Goal: Task Accomplishment & Management: Complete application form

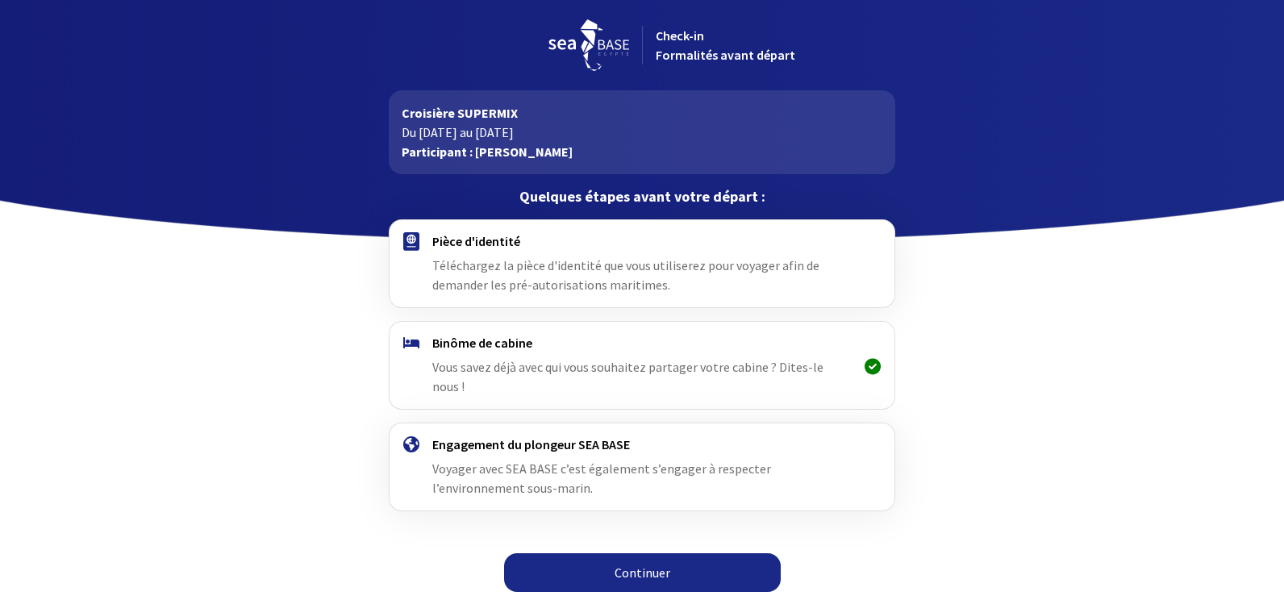
click at [647, 554] on link "Continuer" at bounding box center [642, 572] width 277 height 39
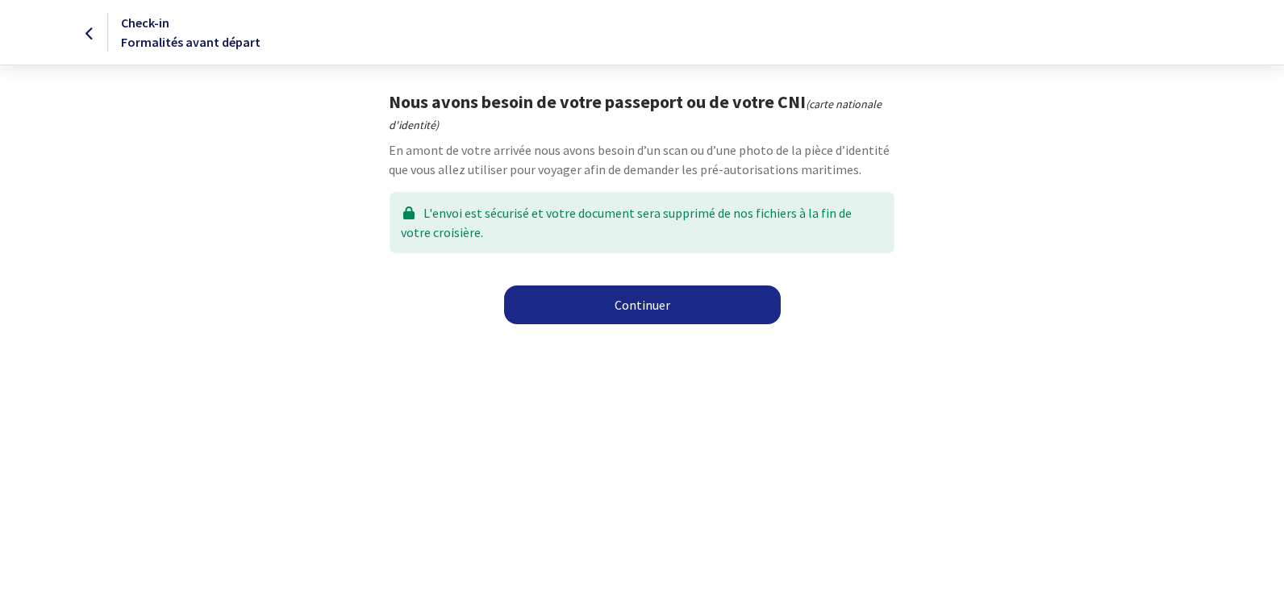
click at [647, 303] on link "Continuer" at bounding box center [642, 304] width 277 height 39
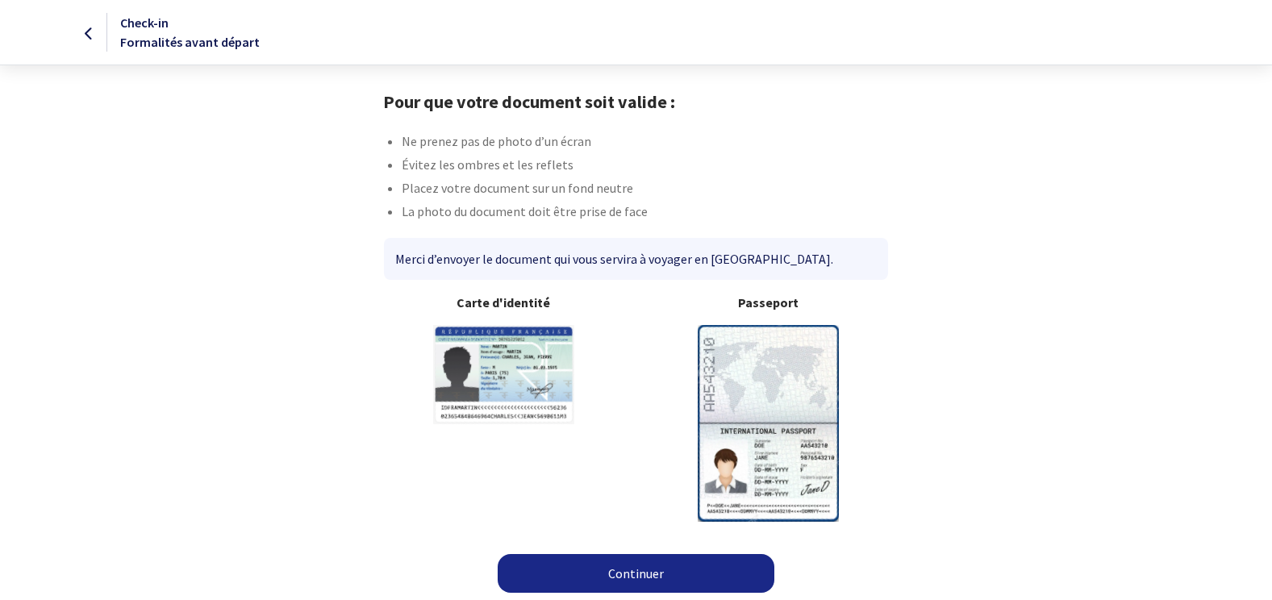
click at [769, 385] on img at bounding box center [767, 423] width 141 height 196
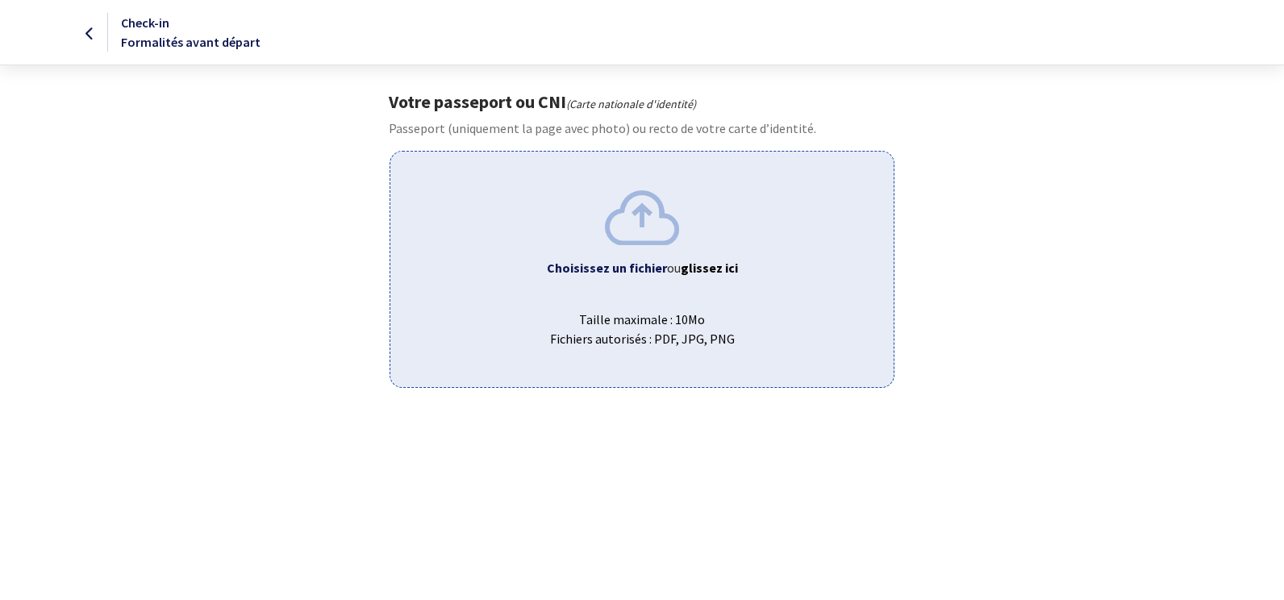
click at [620, 264] on b "Choisissez un fichier" at bounding box center [607, 268] width 120 height 16
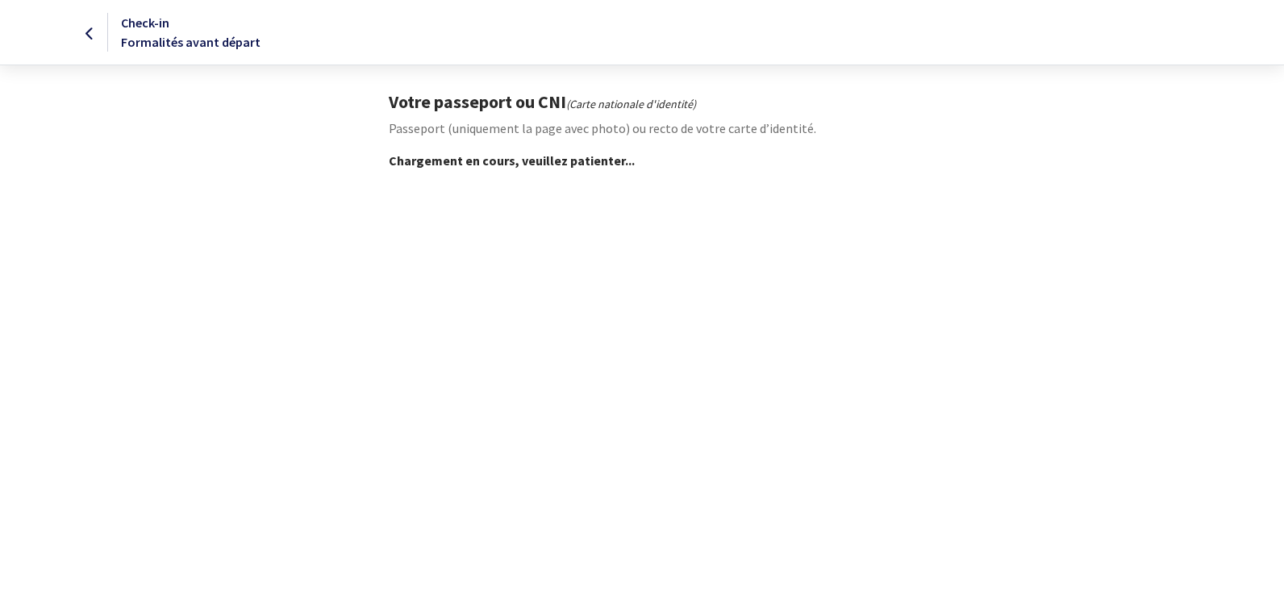
click at [370, 151] on div "Votre passeport ou CNI (Carte nationale d'identité) Passeport (uniquement la pa…" at bounding box center [641, 130] width 911 height 79
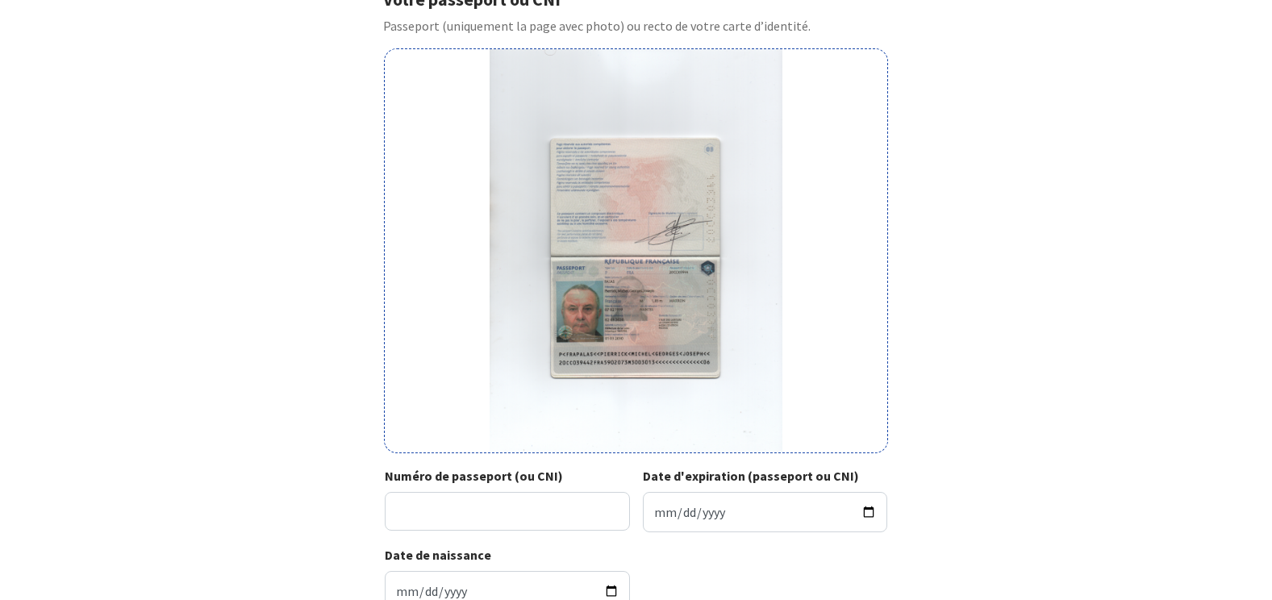
scroll to position [112, 0]
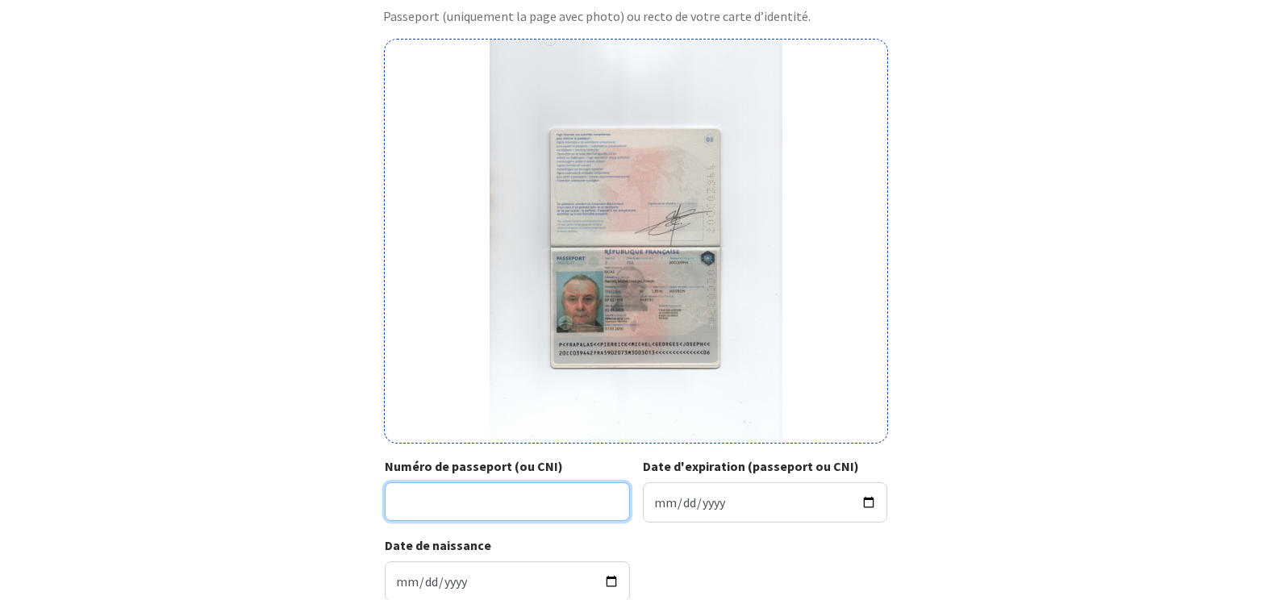
click at [398, 502] on input "Numéro de passeport (ou CNI)" at bounding box center [507, 501] width 245 height 39
type input "20CC03944"
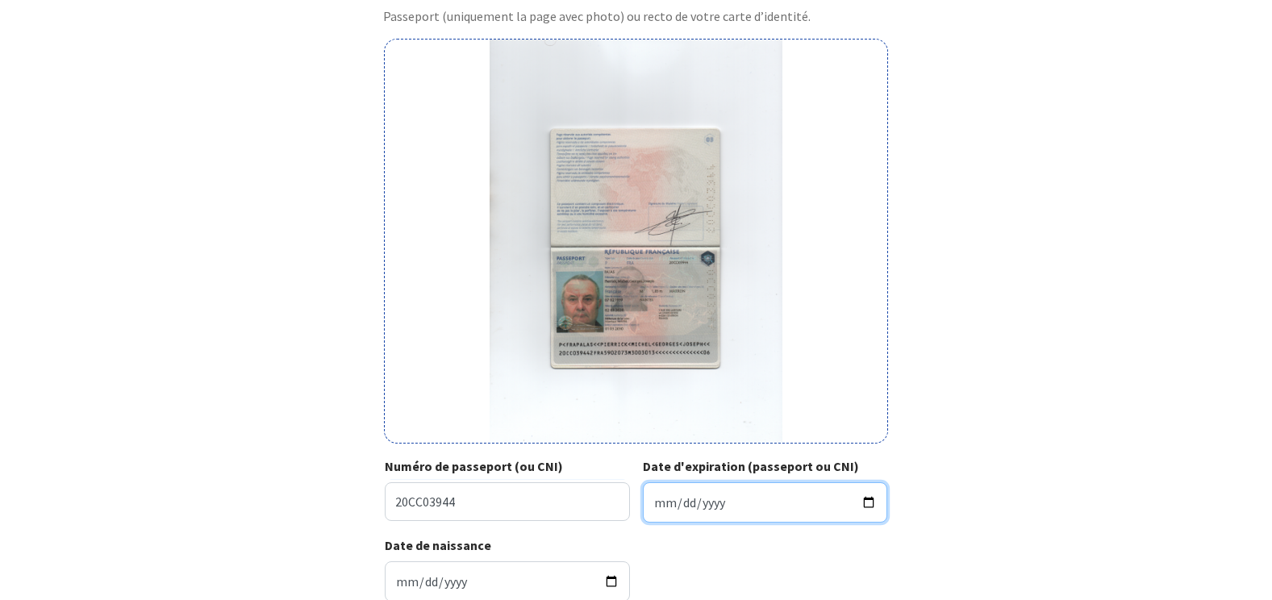
click at [868, 498] on input "Date d'expiration (passeport ou CNI)" at bounding box center [765, 502] width 245 height 40
type input "2030-03-01"
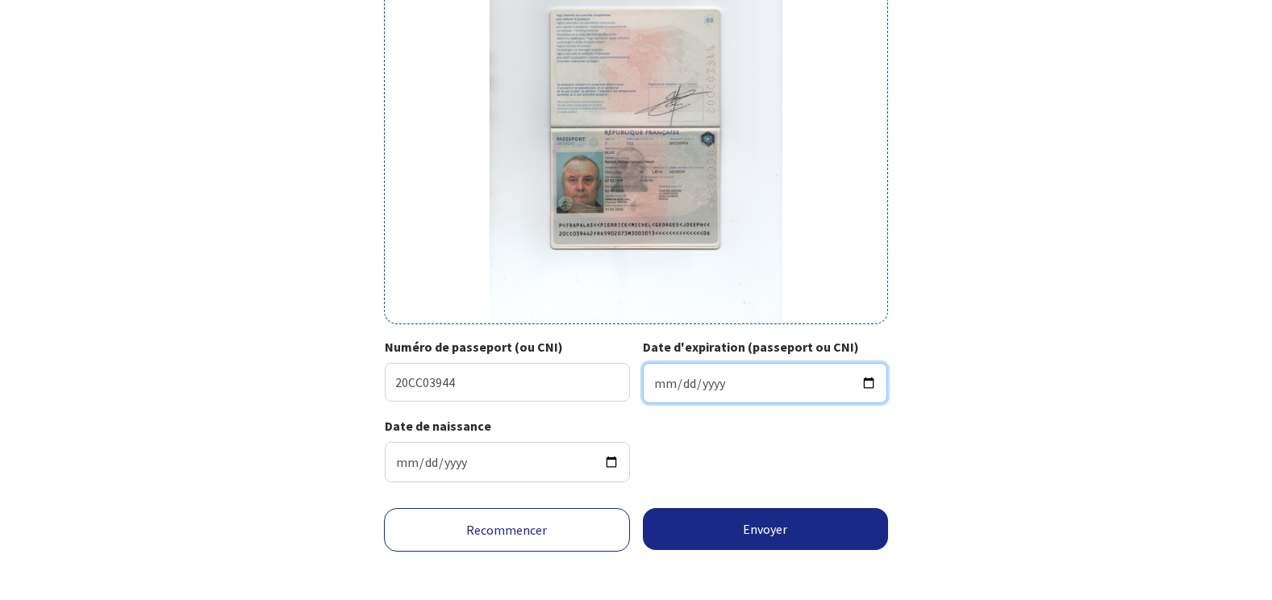
scroll to position [241, 0]
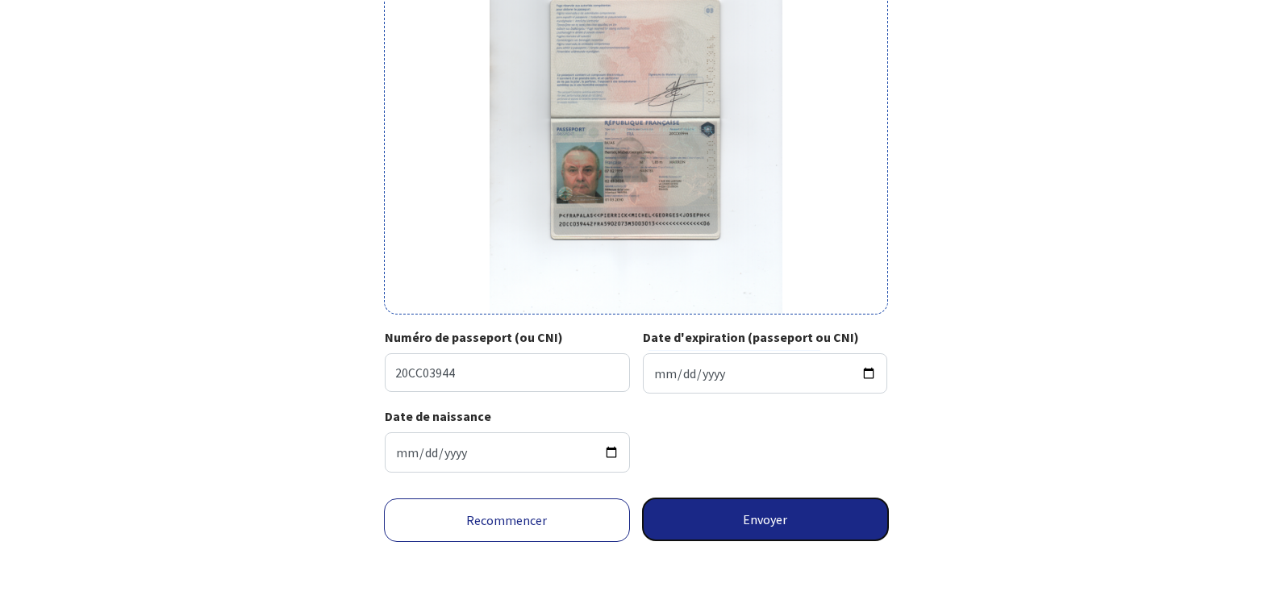
click at [766, 518] on button "Envoyer" at bounding box center [766, 519] width 246 height 42
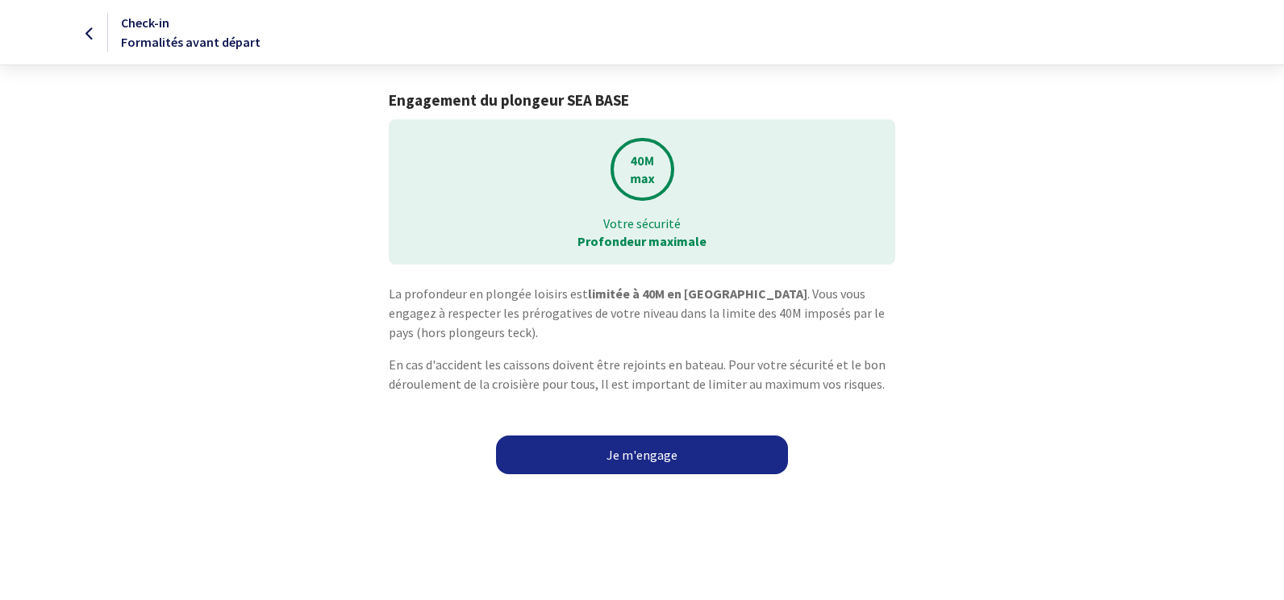
click at [766, 484] on html "Check-in Formalités avant départ Engagement du plongeur SEA BASE Votre sécurité…" at bounding box center [642, 242] width 1284 height 484
click at [638, 453] on link "Je m'engage" at bounding box center [642, 454] width 292 height 39
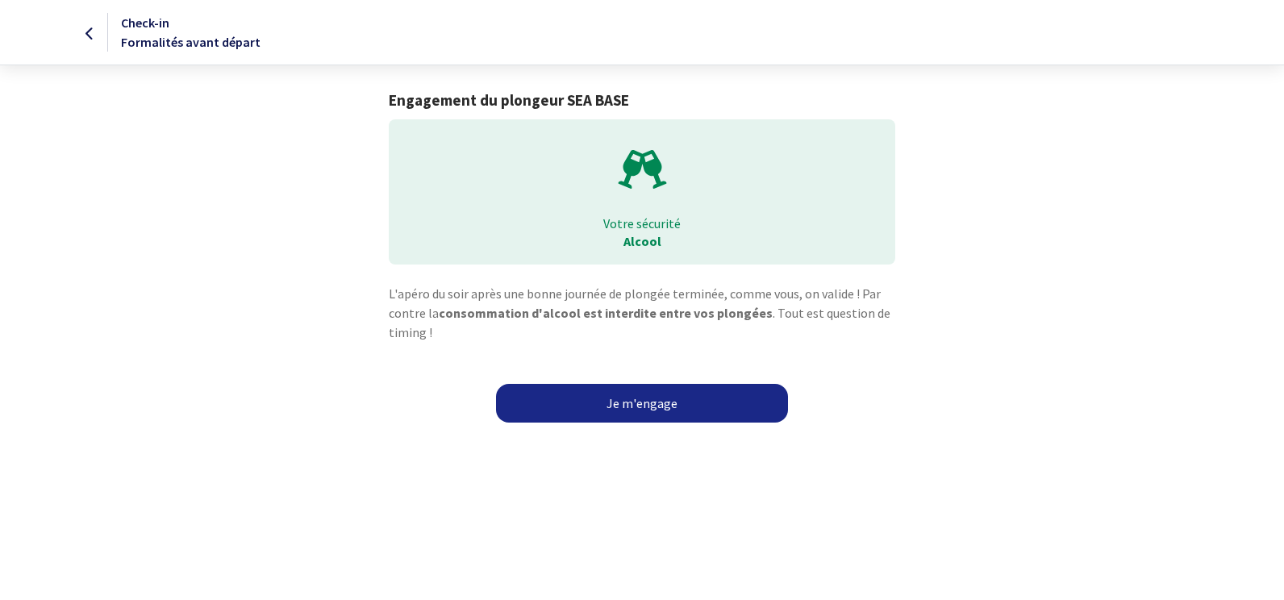
click at [634, 405] on link "Je m'engage" at bounding box center [642, 403] width 292 height 39
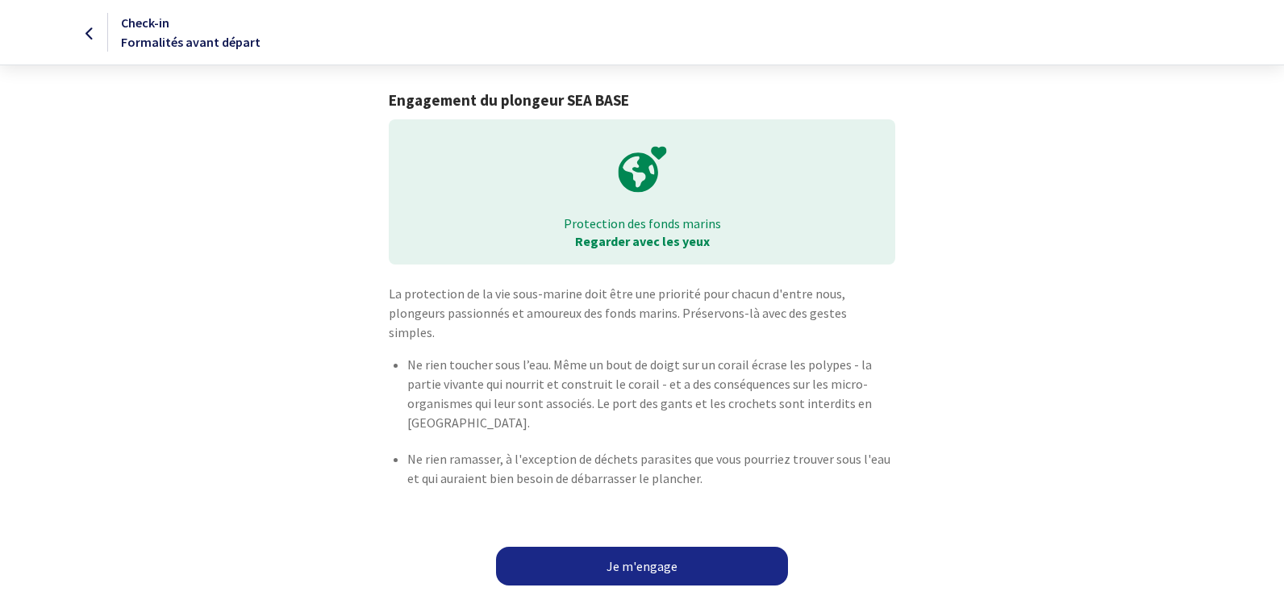
click at [635, 547] on link "Je m'engage" at bounding box center [642, 566] width 292 height 39
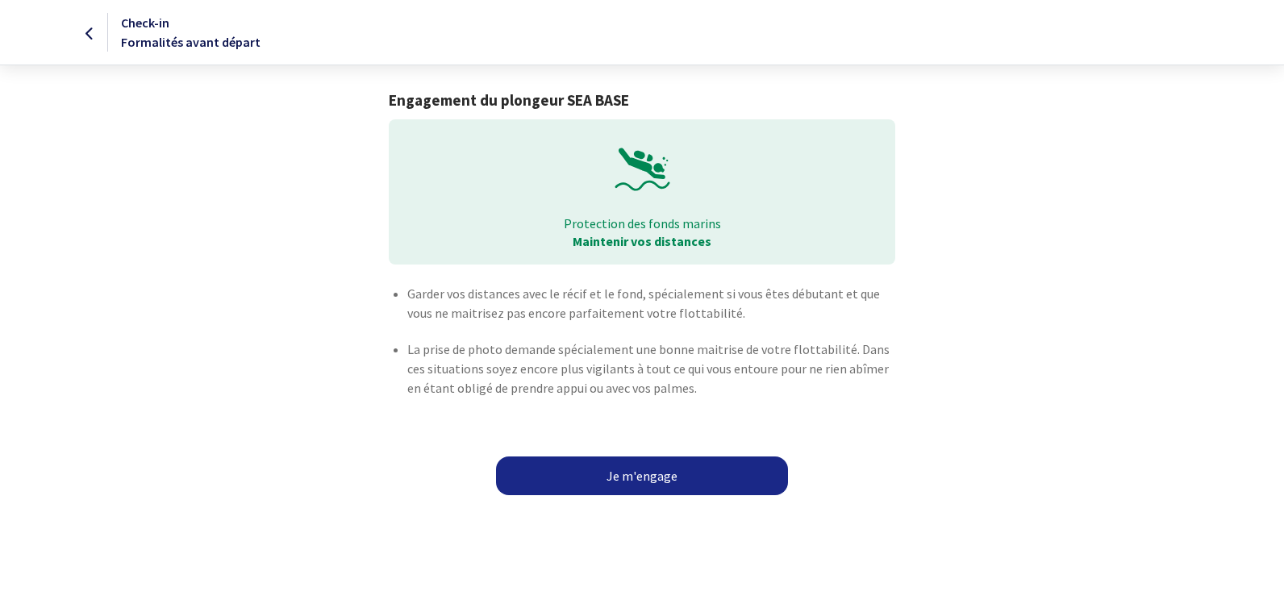
click at [636, 473] on link "Je m'engage" at bounding box center [642, 475] width 292 height 39
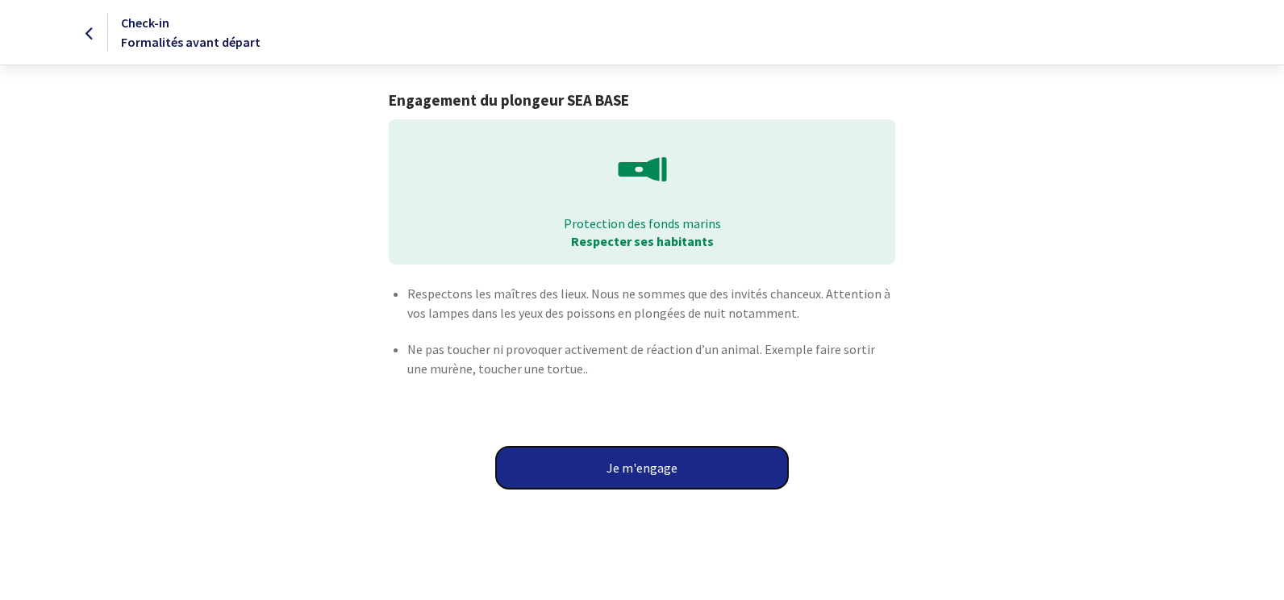
click at [636, 473] on button "Je m'engage" at bounding box center [642, 468] width 292 height 42
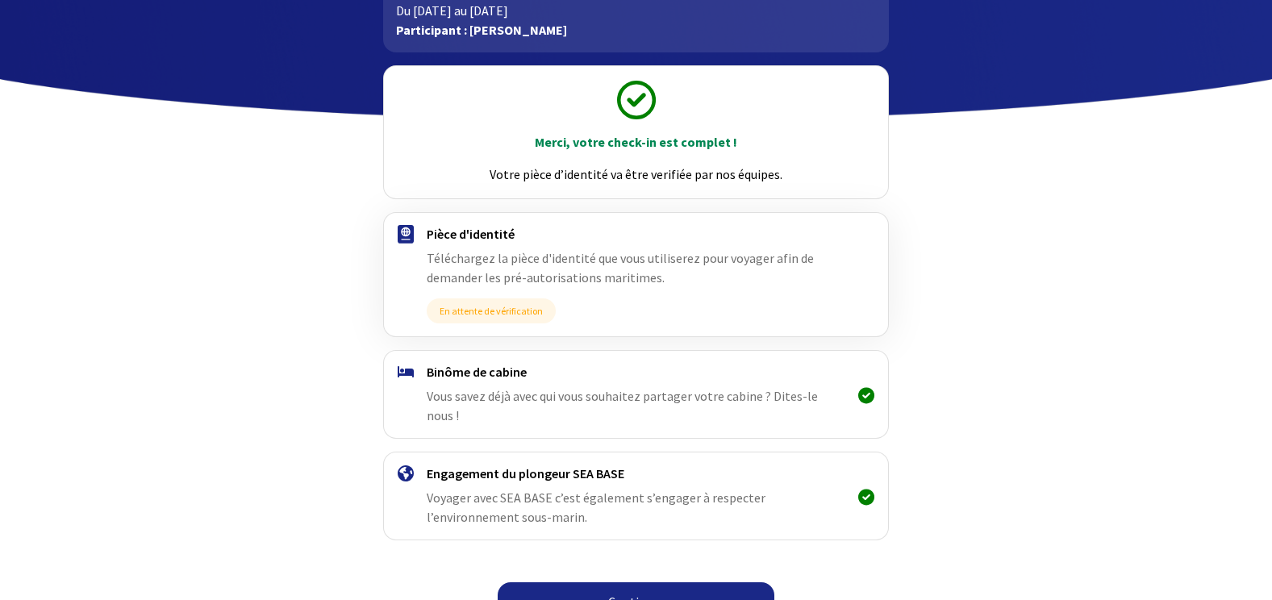
scroll to position [133, 0]
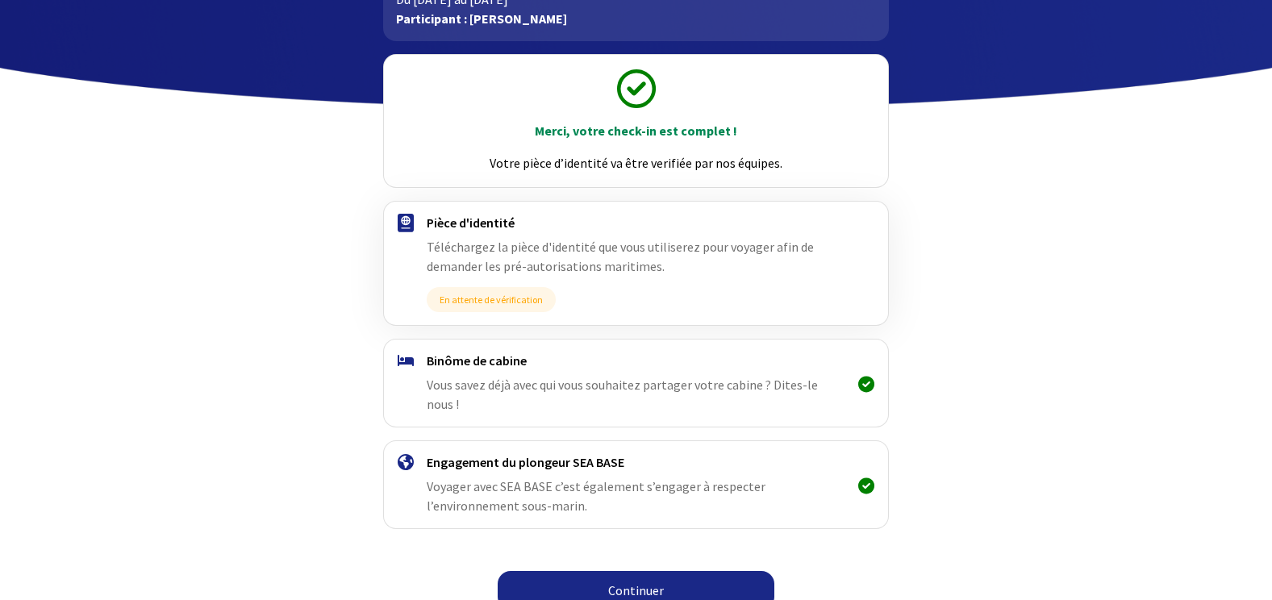
click at [864, 384] on icon at bounding box center [866, 384] width 16 height 1
click at [635, 571] on link "Continuer" at bounding box center [635, 590] width 277 height 39
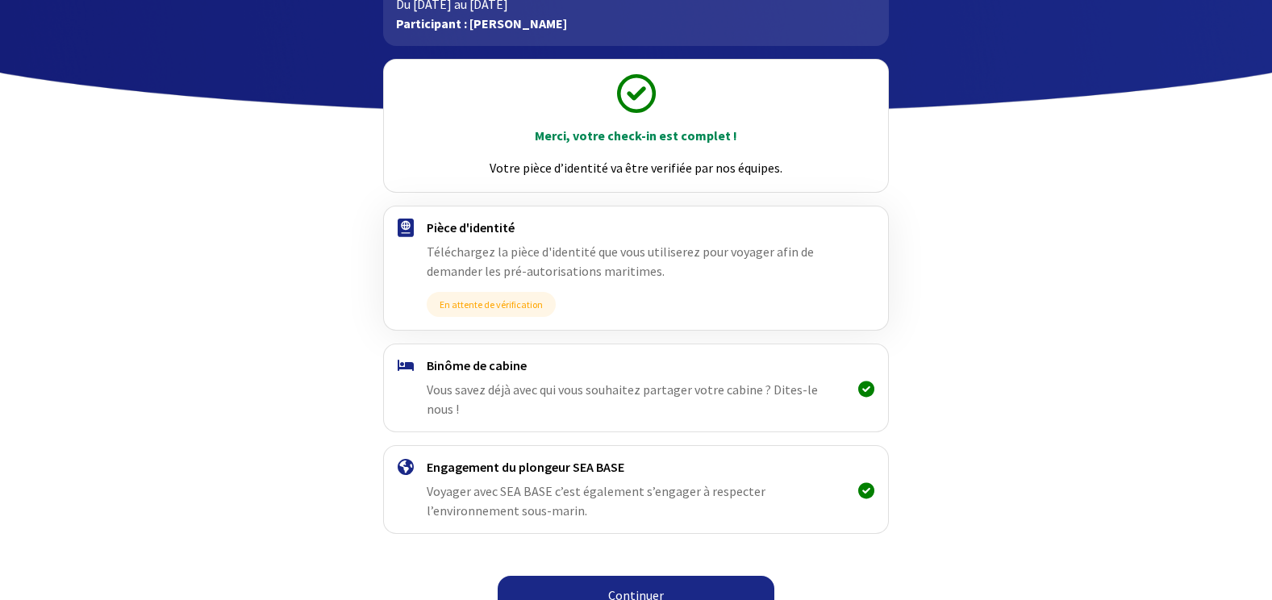
scroll to position [133, 0]
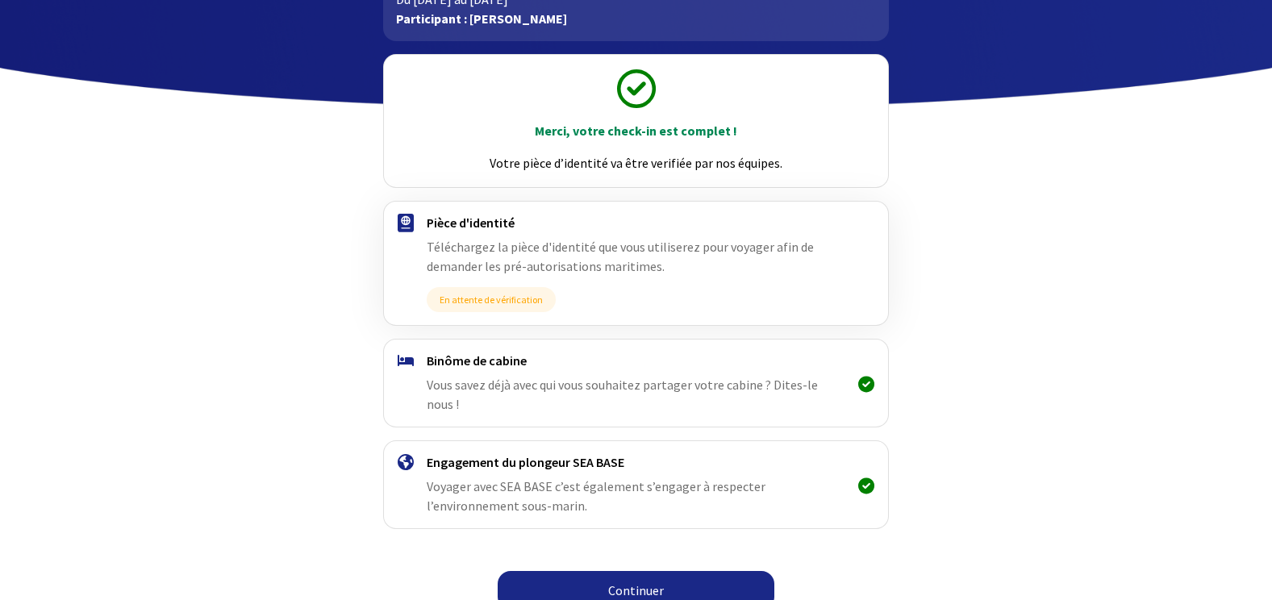
click at [868, 384] on icon at bounding box center [866, 384] width 16 height 1
click at [949, 536] on div "Merci, votre check-in est complet ! Votre pièce d’identité va être verifiée par…" at bounding box center [636, 330] width 911 height 578
click at [638, 571] on link "Continuer" at bounding box center [635, 590] width 277 height 39
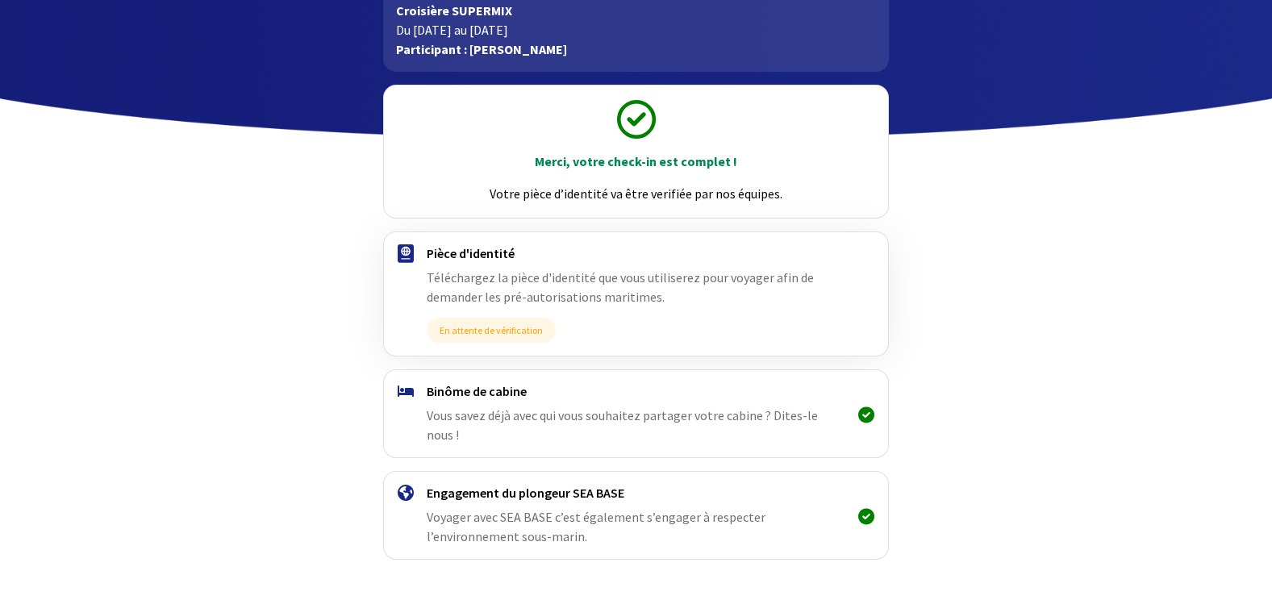
scroll to position [133, 0]
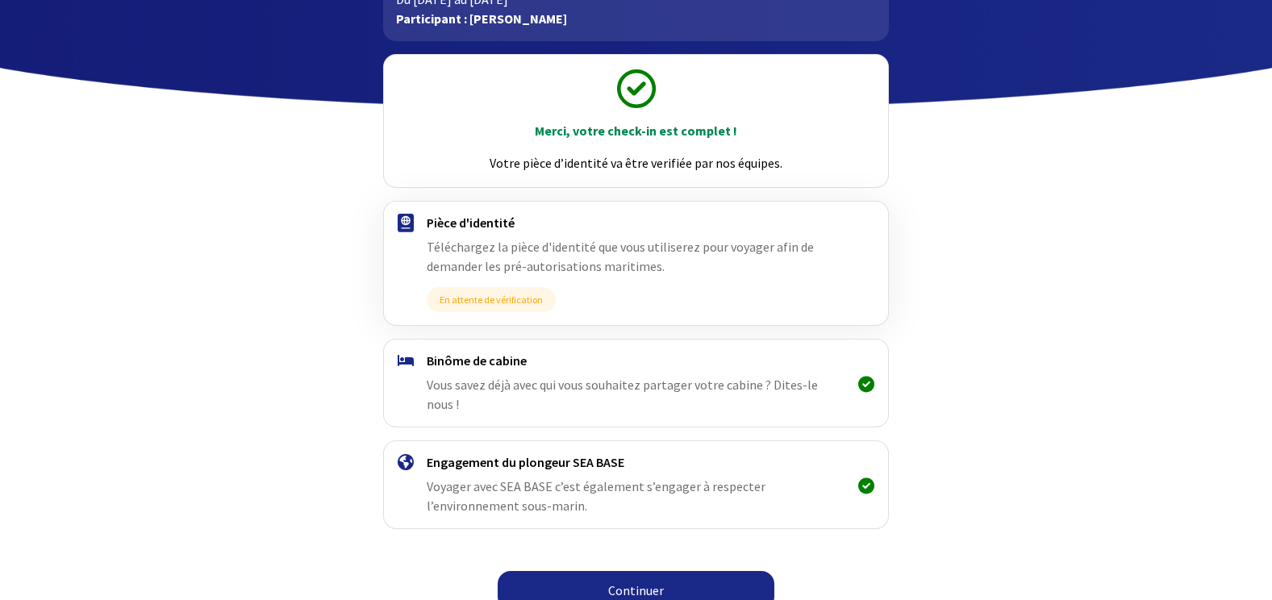
click at [1156, 442] on body "Check-in Formalités avant départ Croisière SUPERMIX Du [DATE] au [DATE] Partici…" at bounding box center [636, 243] width 1272 height 752
click at [489, 301] on span "En attente de vérification" at bounding box center [491, 299] width 129 height 25
